Goal: Task Accomplishment & Management: Manage account settings

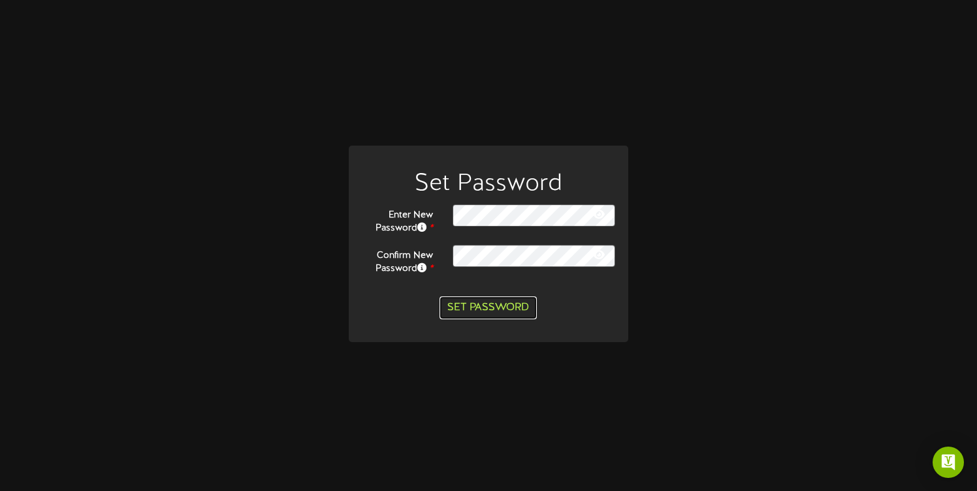
click at [512, 305] on button "Set Password" at bounding box center [488, 308] width 97 height 23
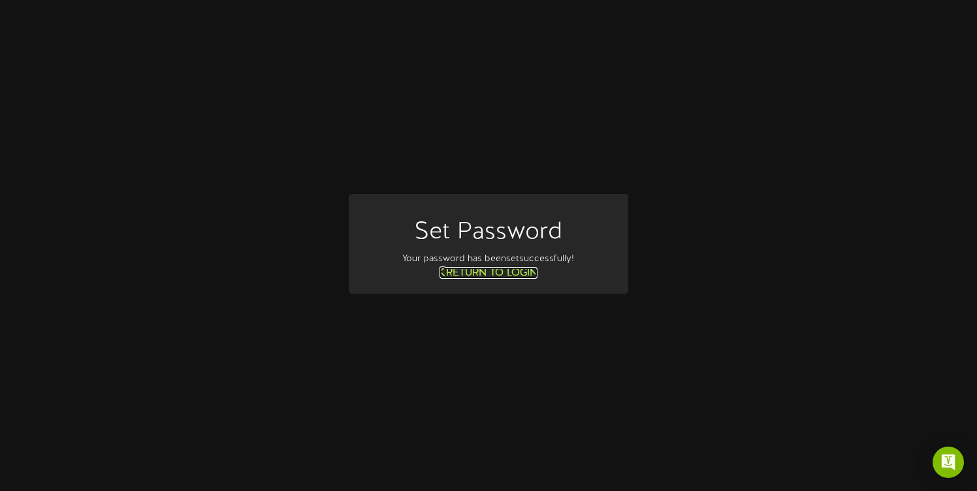
click at [475, 268] on link "Return to Login" at bounding box center [489, 273] width 98 height 12
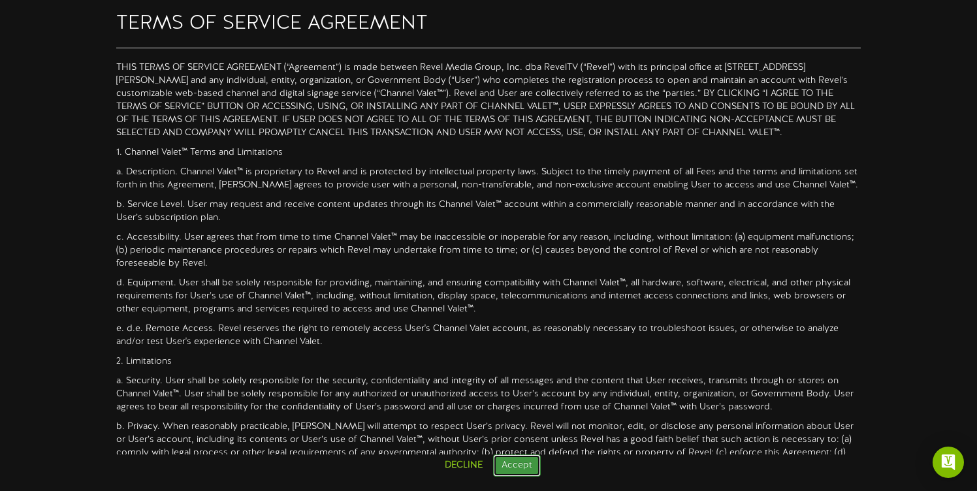
click at [518, 468] on button "Accept" at bounding box center [517, 466] width 48 height 22
